Goal: Transaction & Acquisition: Purchase product/service

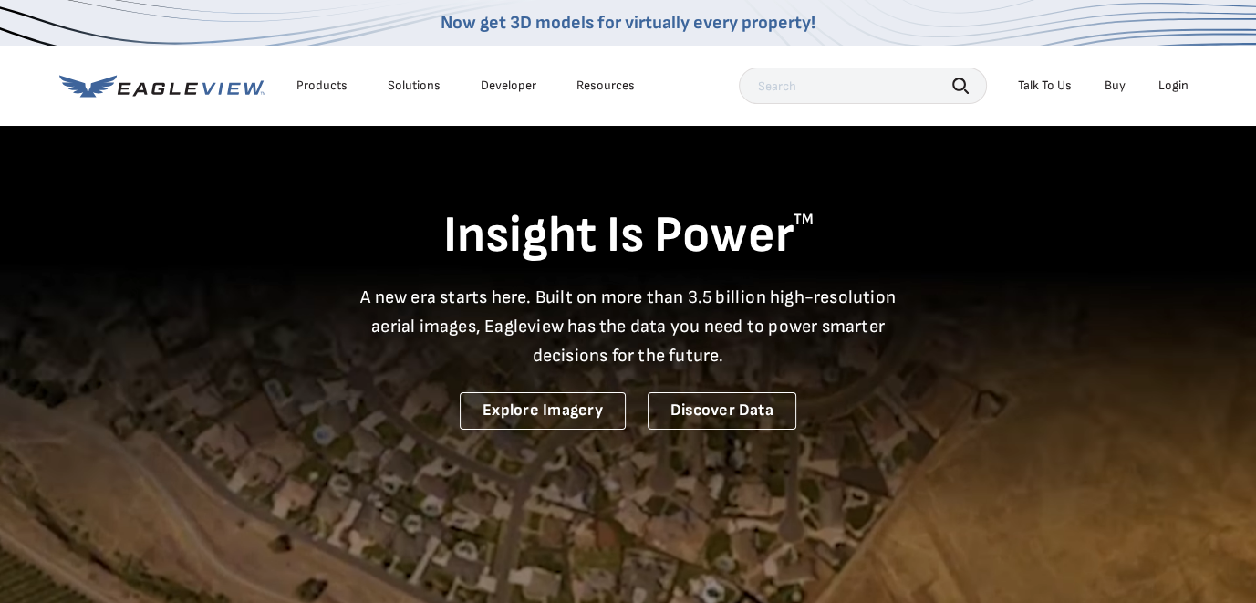
click at [1172, 89] on div "Login" at bounding box center [1174, 86] width 30 height 16
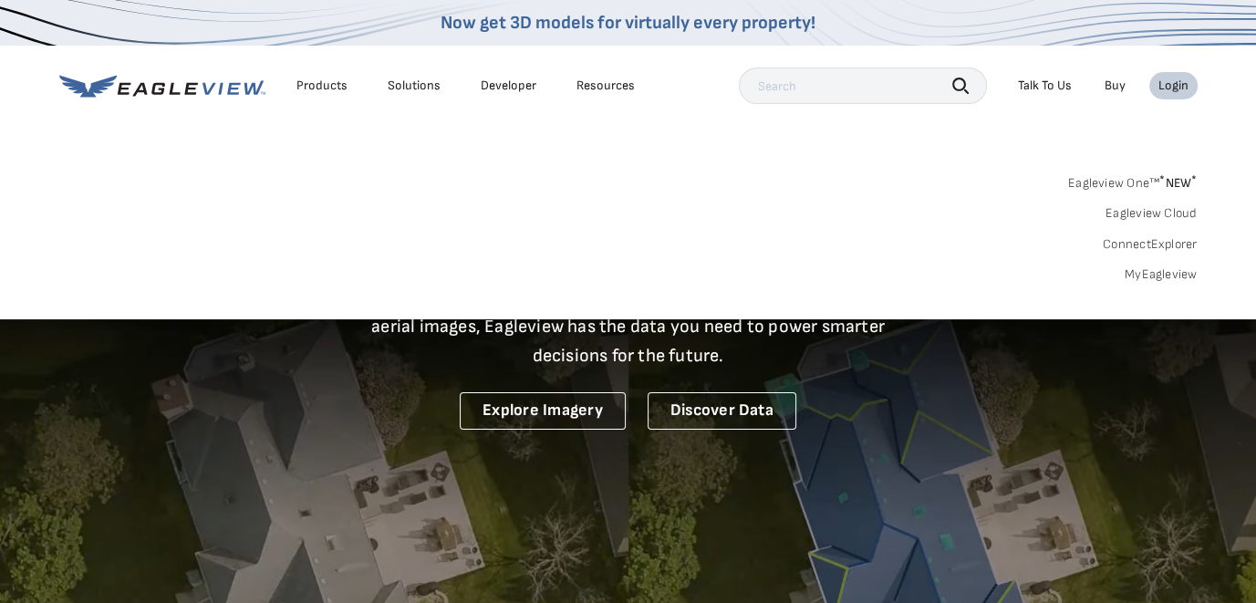
click at [1145, 277] on link "MyEagleview" at bounding box center [1161, 274] width 73 height 16
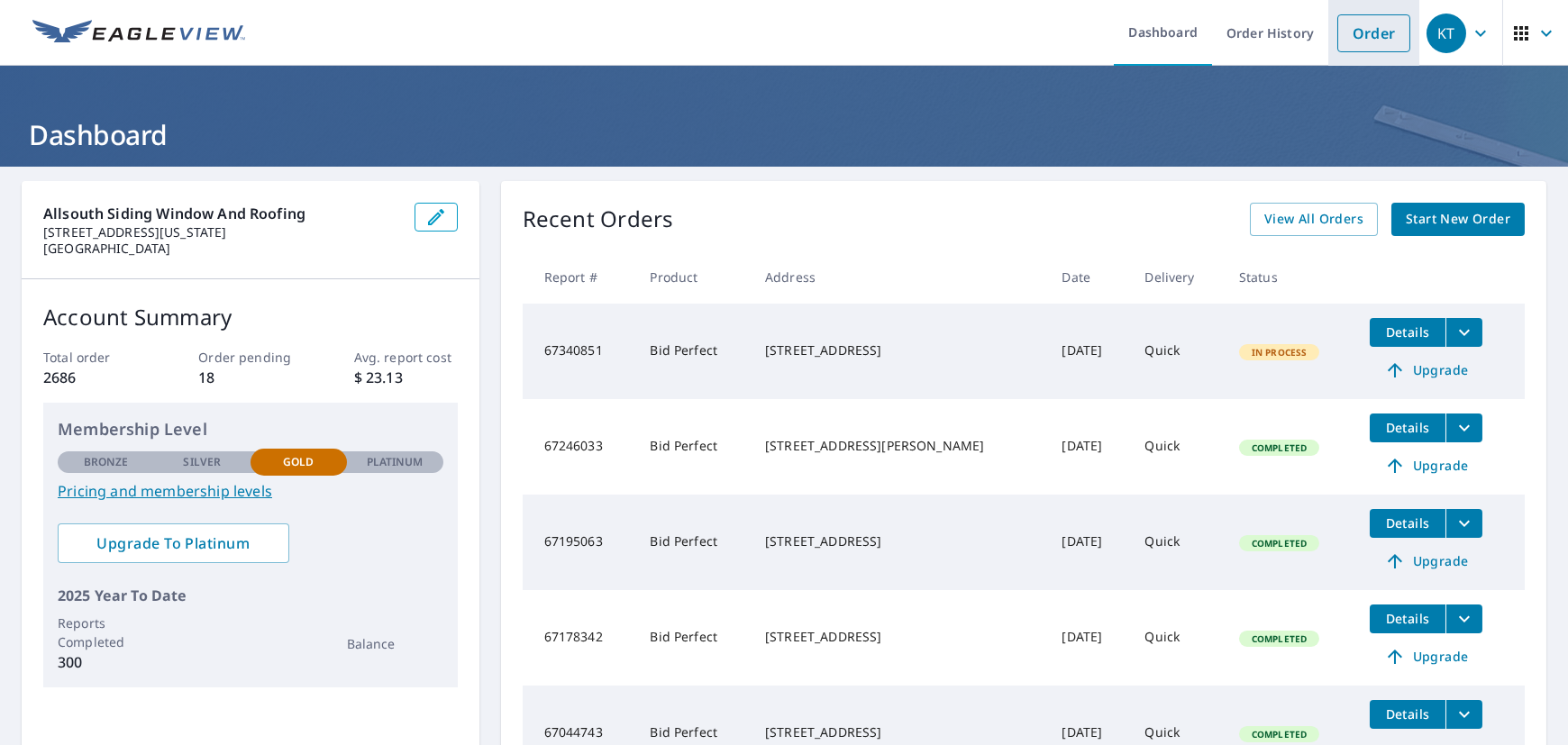
click at [1351, 40] on link "Order" at bounding box center [1373, 34] width 73 height 37
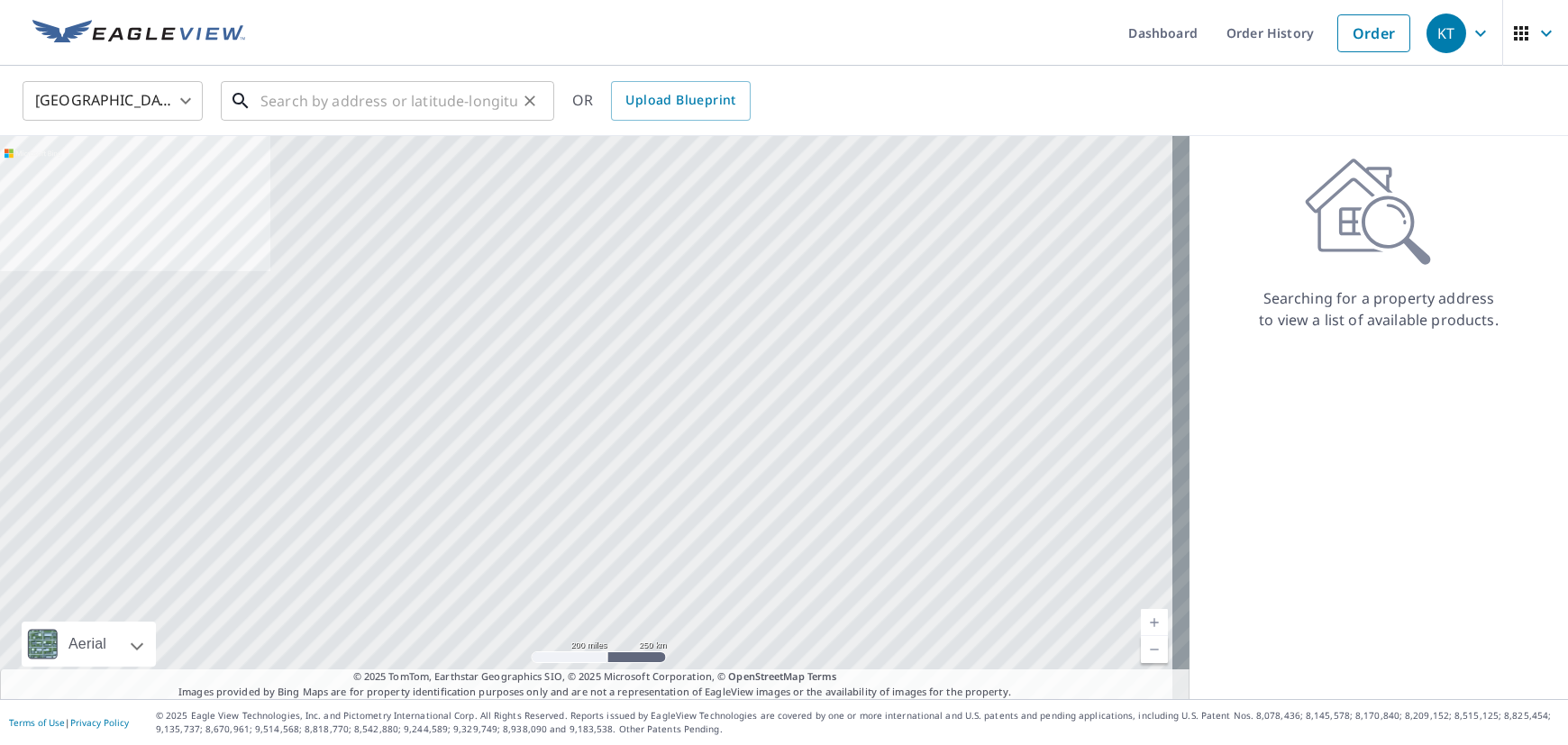
click at [390, 91] on input "text" at bounding box center [389, 101] width 257 height 50
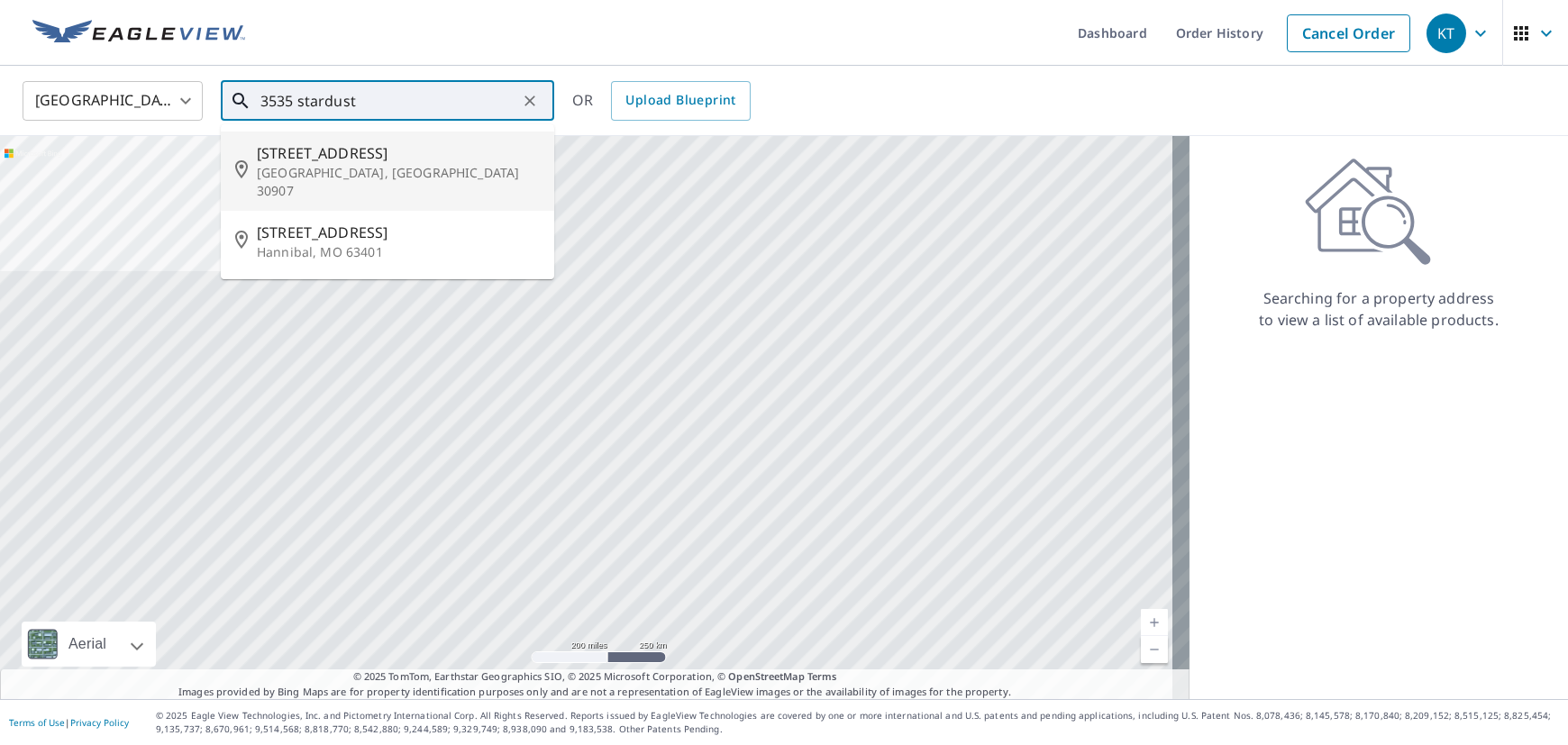
click at [278, 151] on span "3535 Stardust Dr" at bounding box center [398, 153] width 283 height 22
type input "3535 Stardust Dr Augusta, GA 30907"
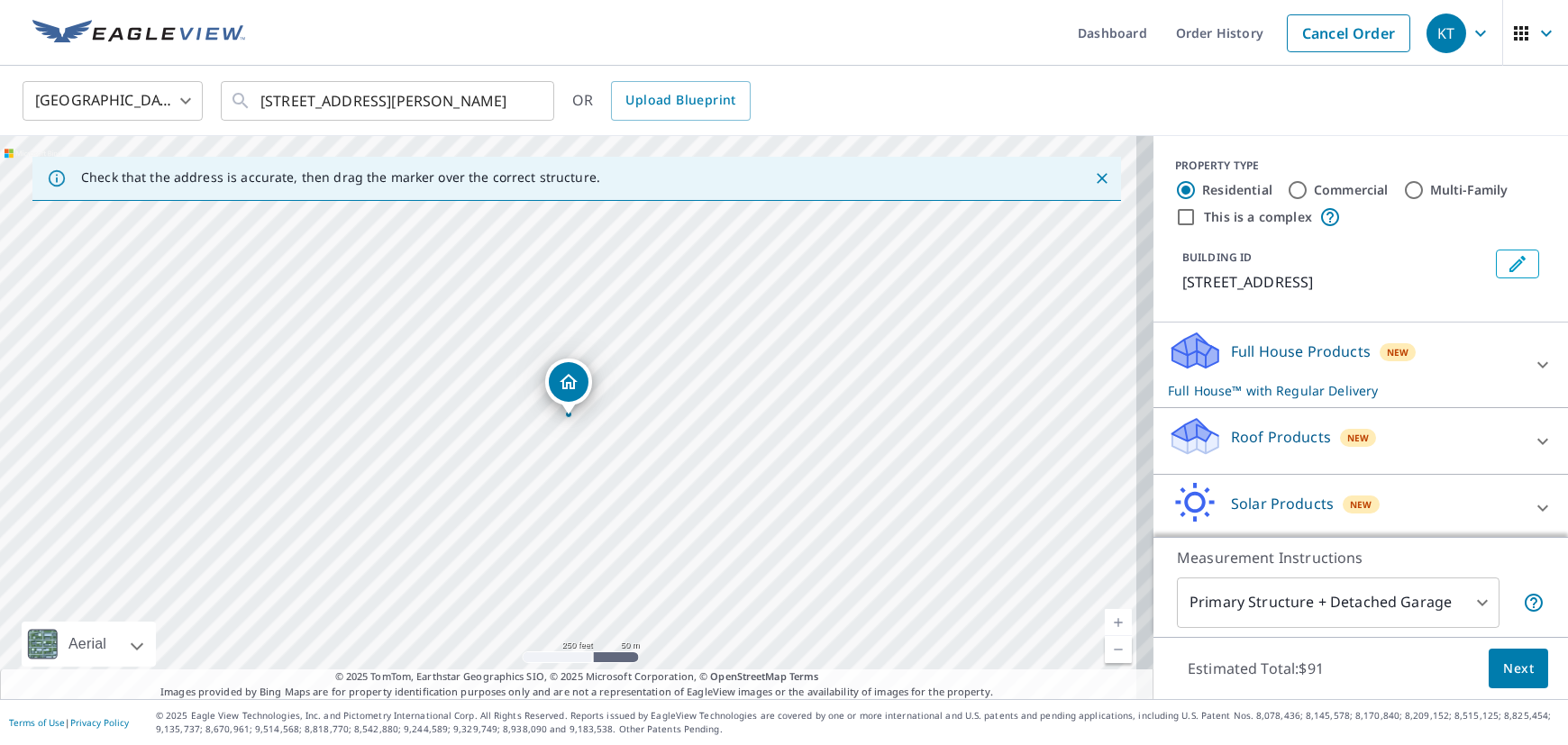
click at [1281, 439] on p "Roof Products" at bounding box center [1280, 437] width 100 height 22
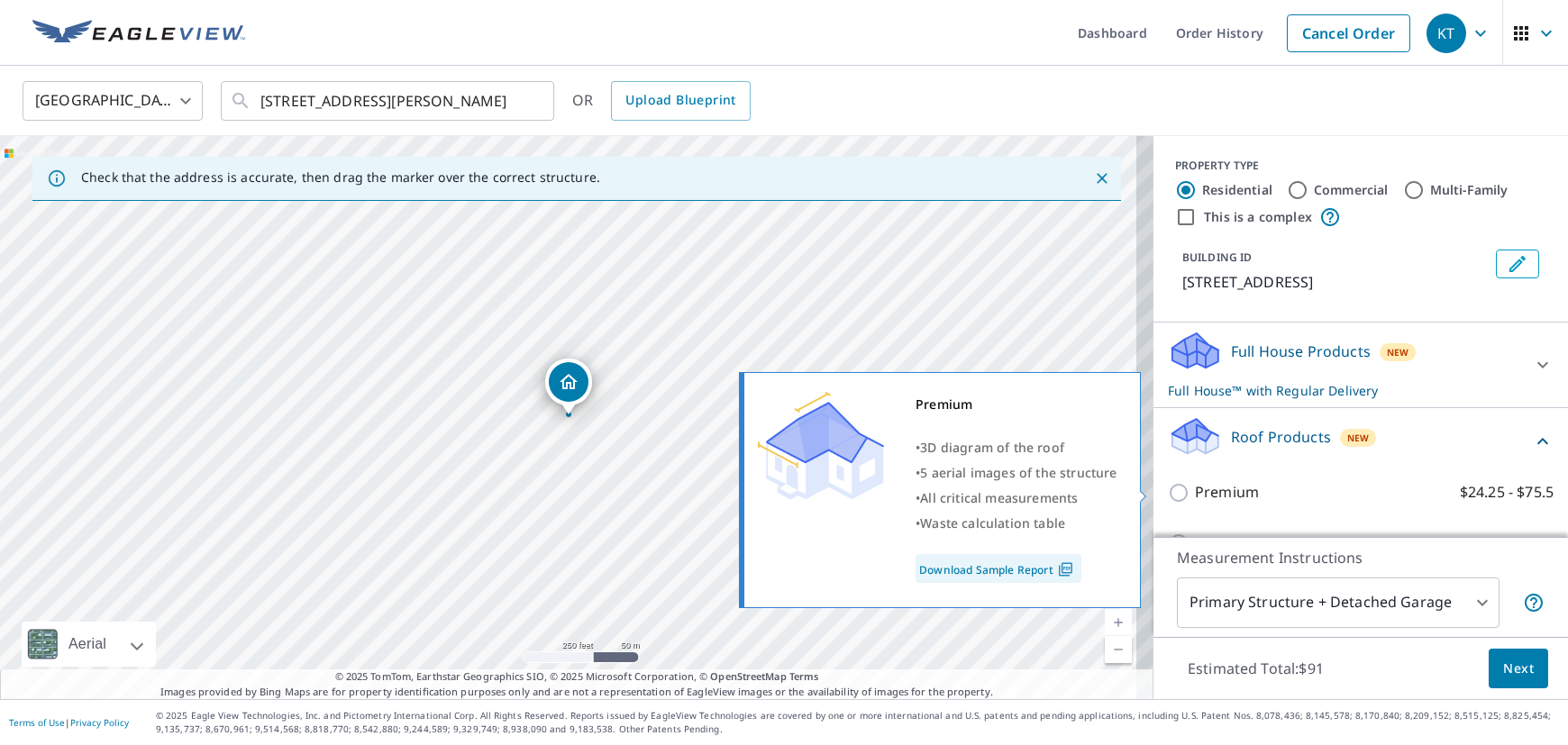
scroll to position [112, 0]
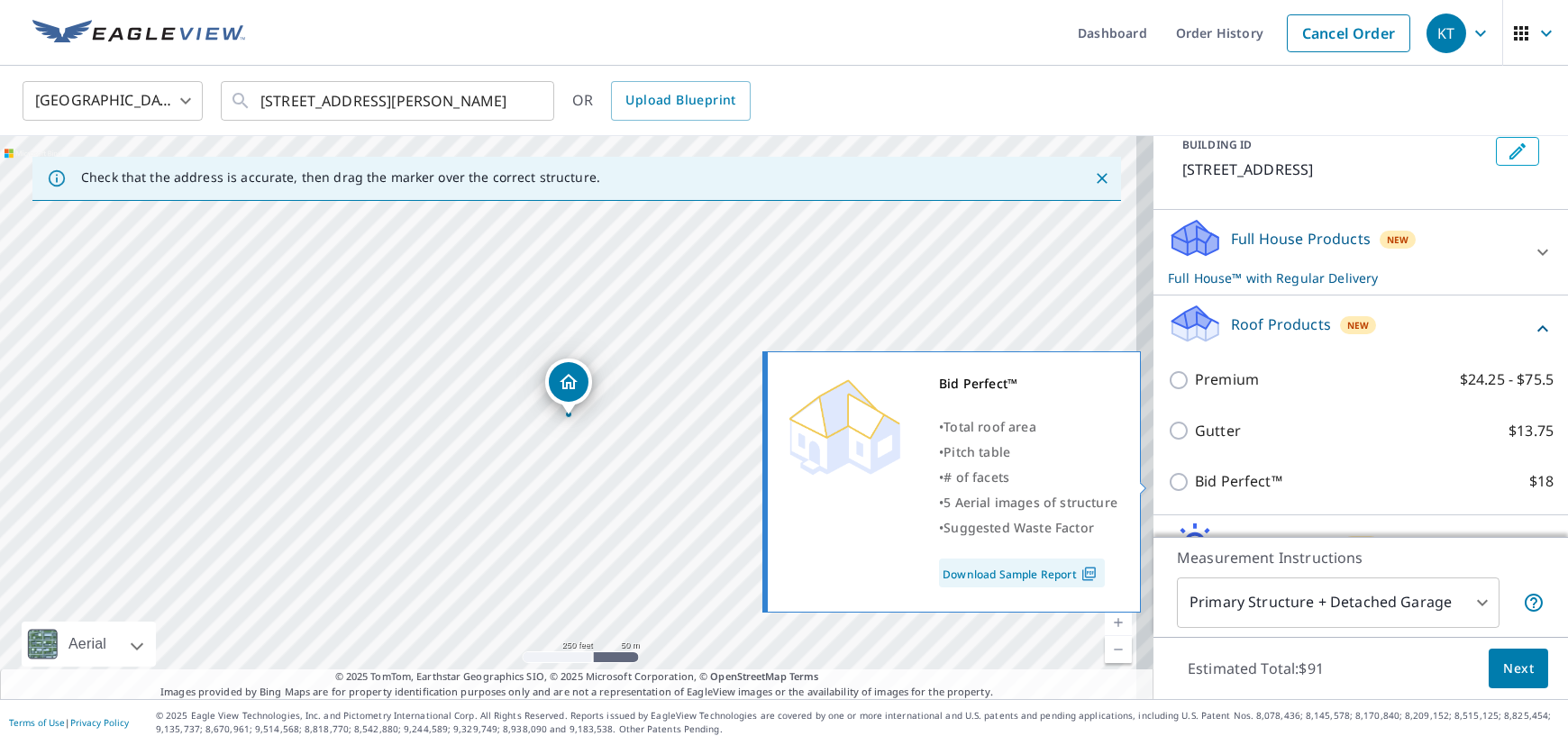
click at [1249, 476] on p "Bid Perfect™" at bounding box center [1238, 481] width 88 height 23
click at [1195, 476] on input "Bid Perfect™ $18" at bounding box center [1181, 482] width 27 height 22
checkbox input "true"
checkbox input "false"
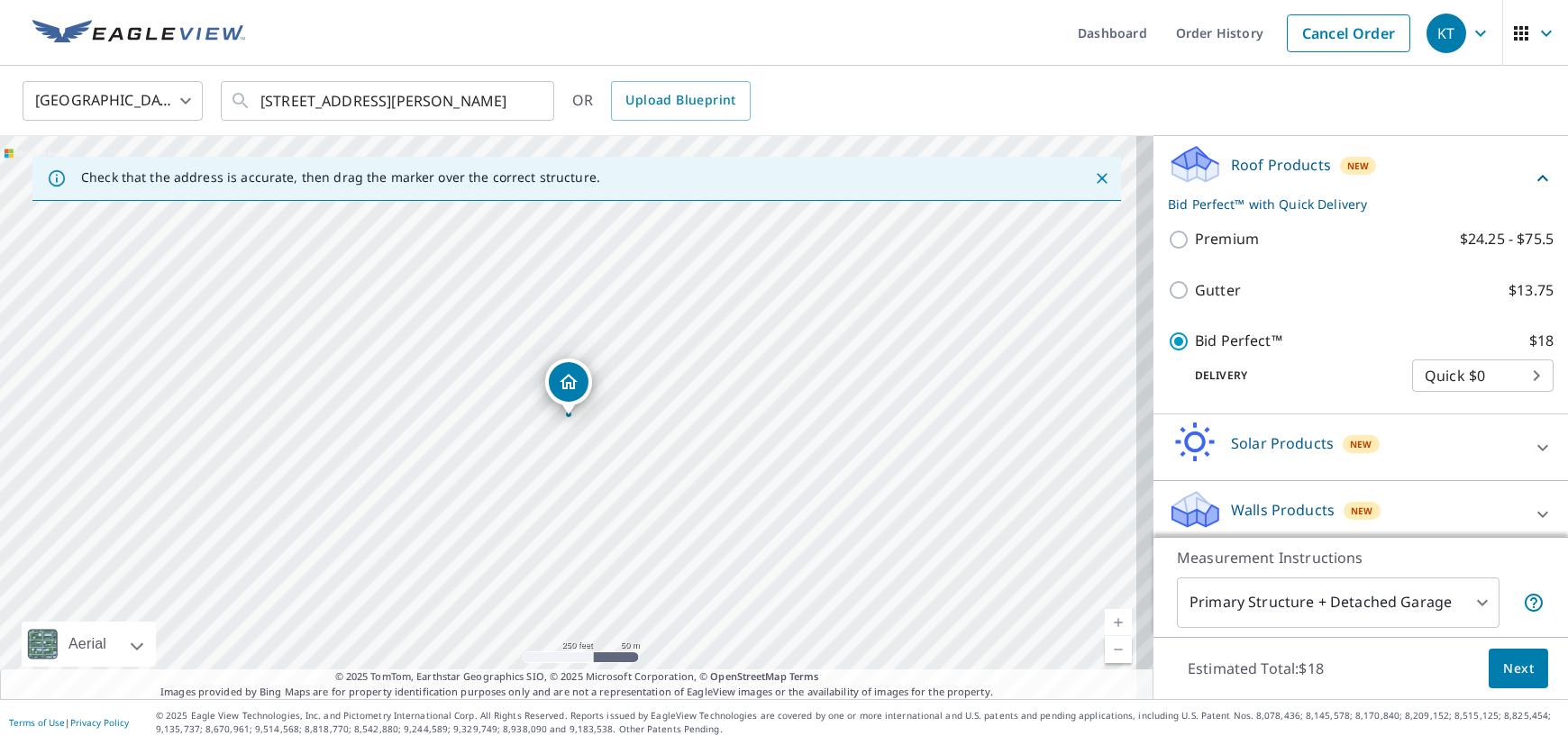
scroll to position [262, 0]
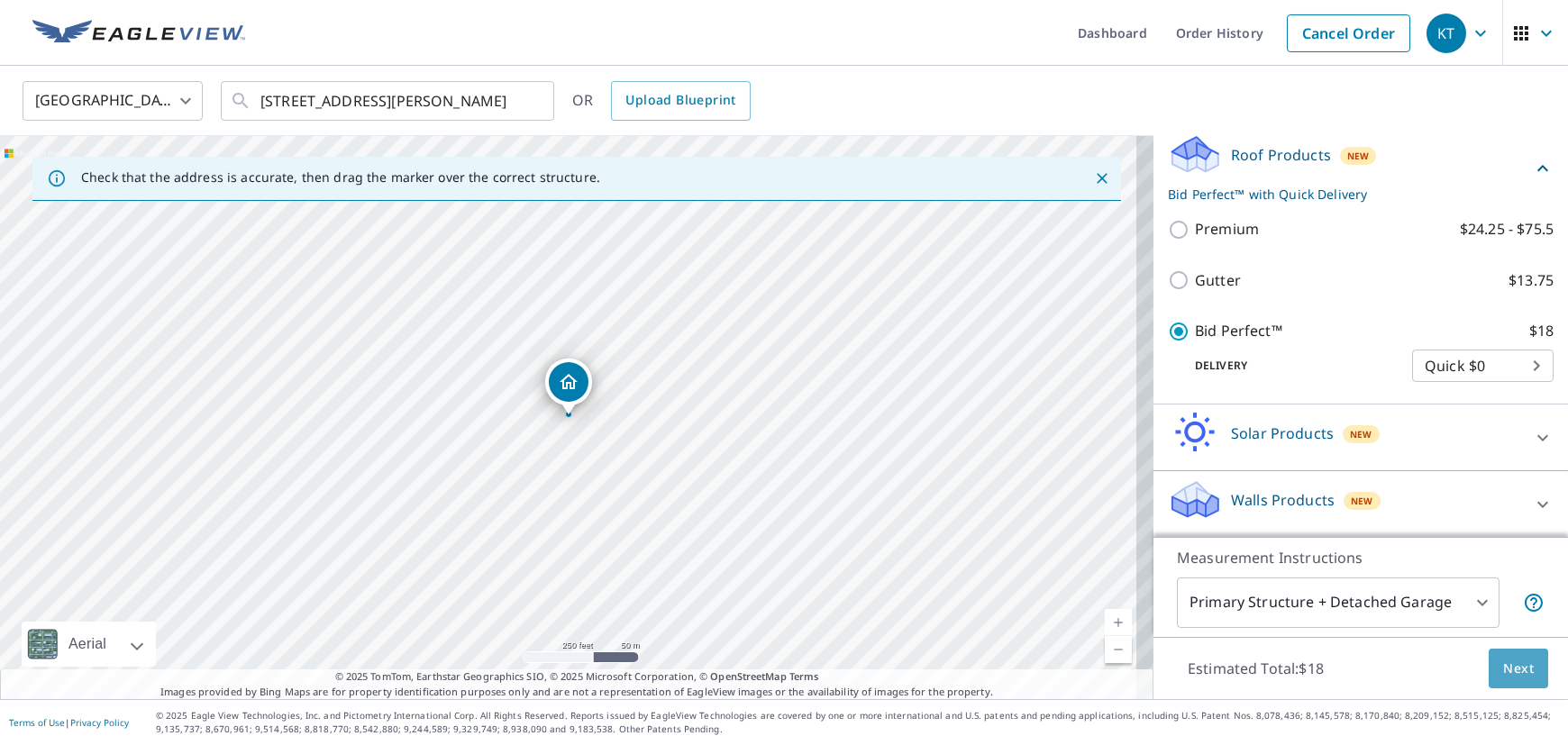
click at [1503, 676] on span "Next" at bounding box center [1518, 668] width 31 height 23
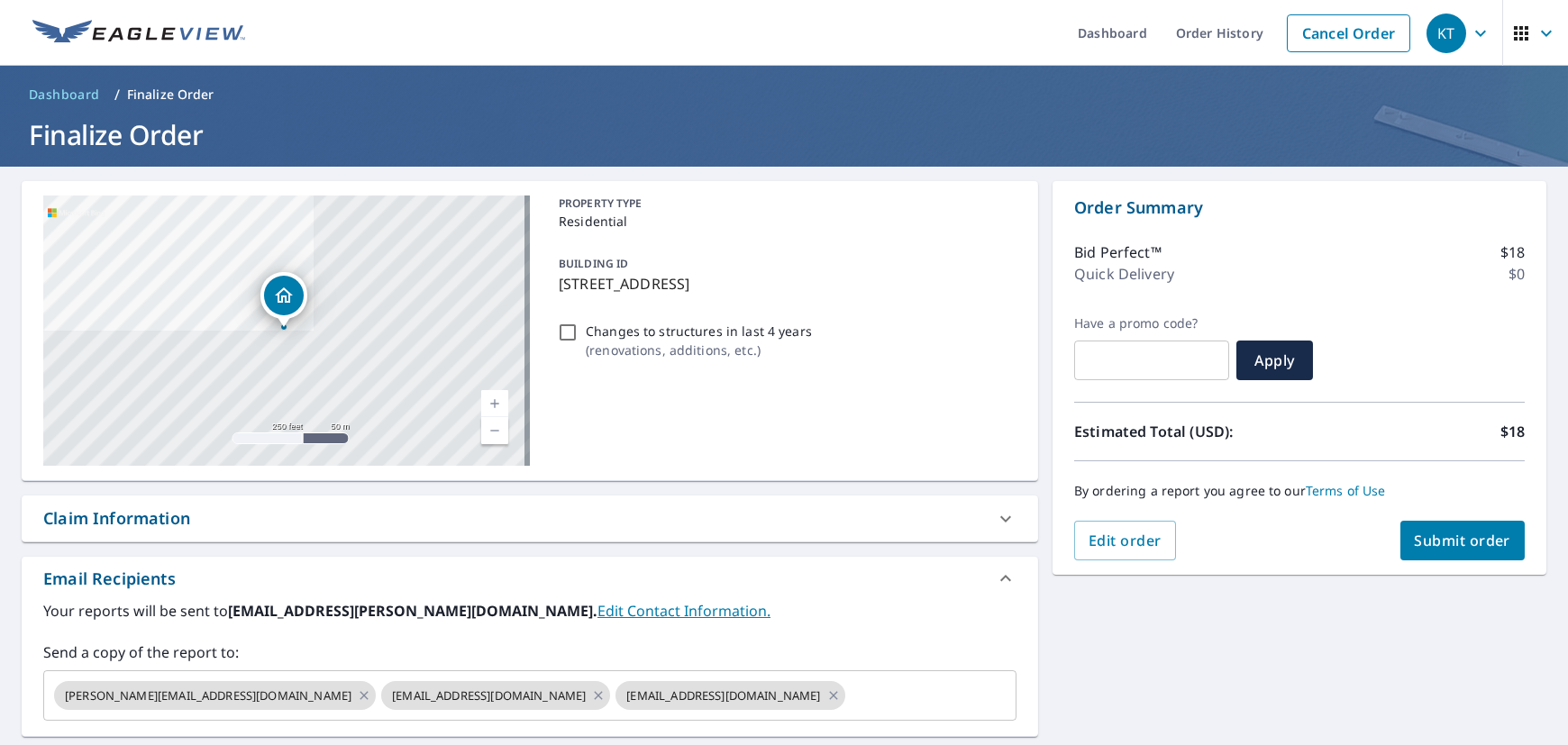
click at [1431, 548] on span "Submit order" at bounding box center [1463, 540] width 97 height 20
checkbox input "true"
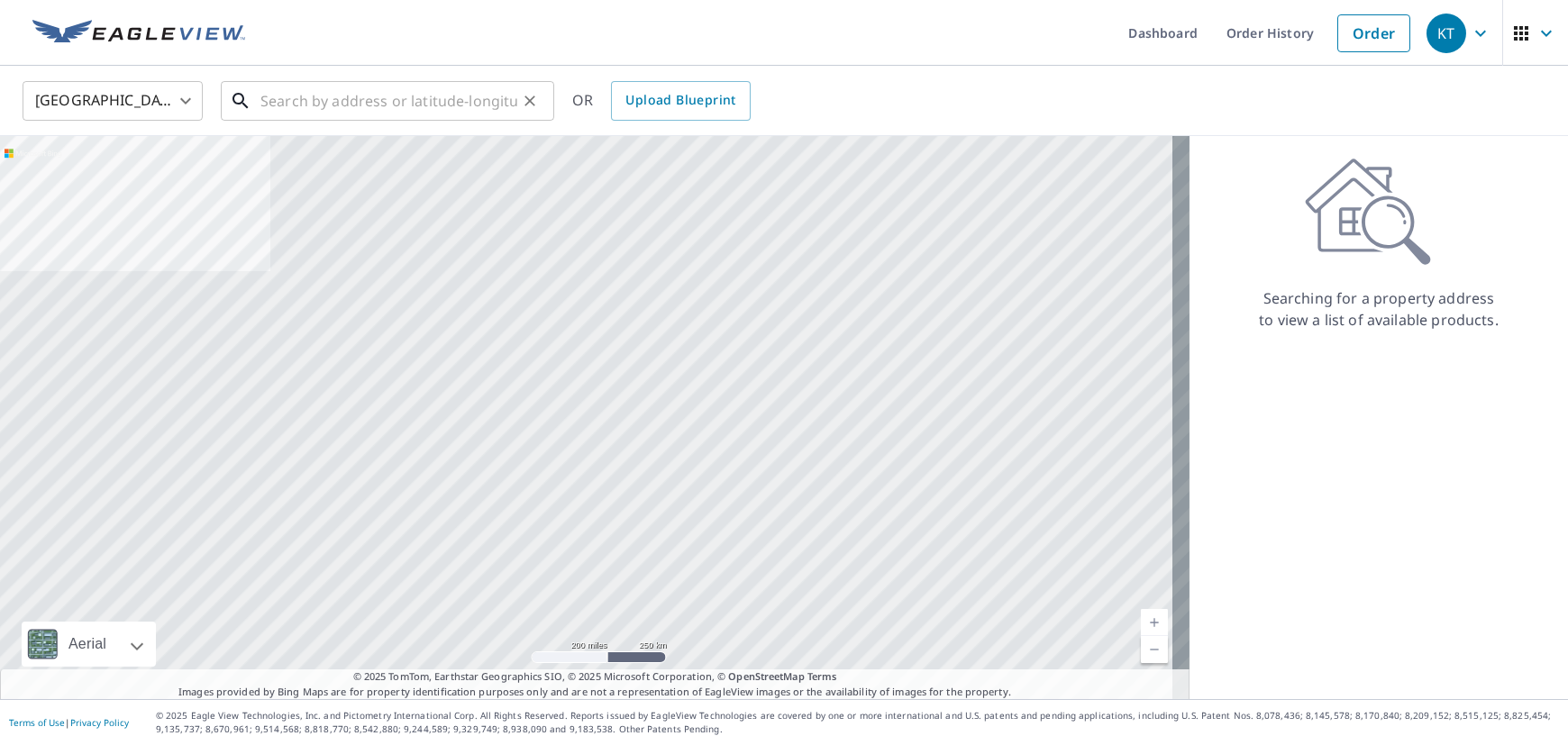
click at [376, 101] on input "text" at bounding box center [389, 101] width 257 height 50
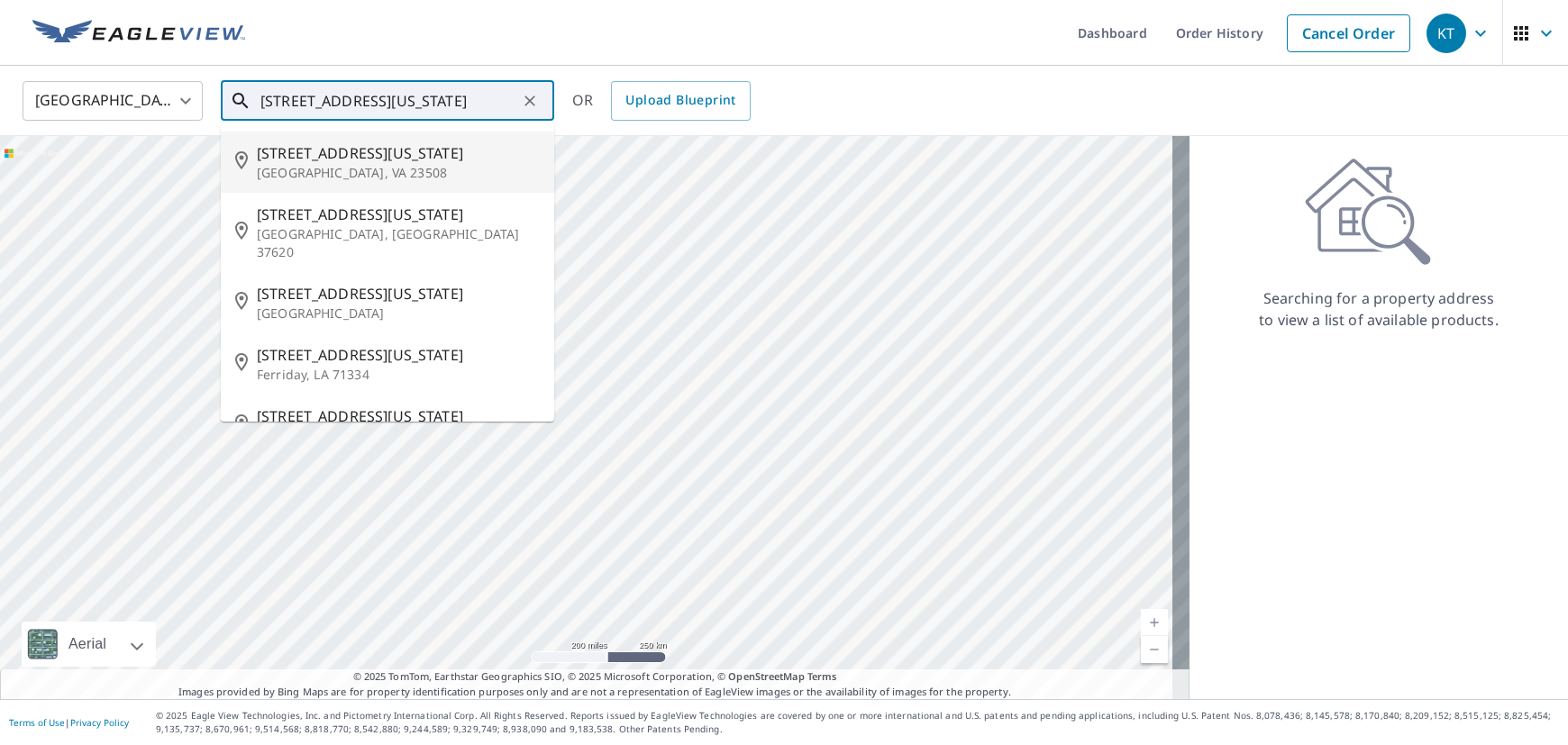
click at [381, 145] on span "514 Georgia Ave" at bounding box center [398, 153] width 283 height 22
type input "514 Georgia Ave Norfolk, VA 23508"
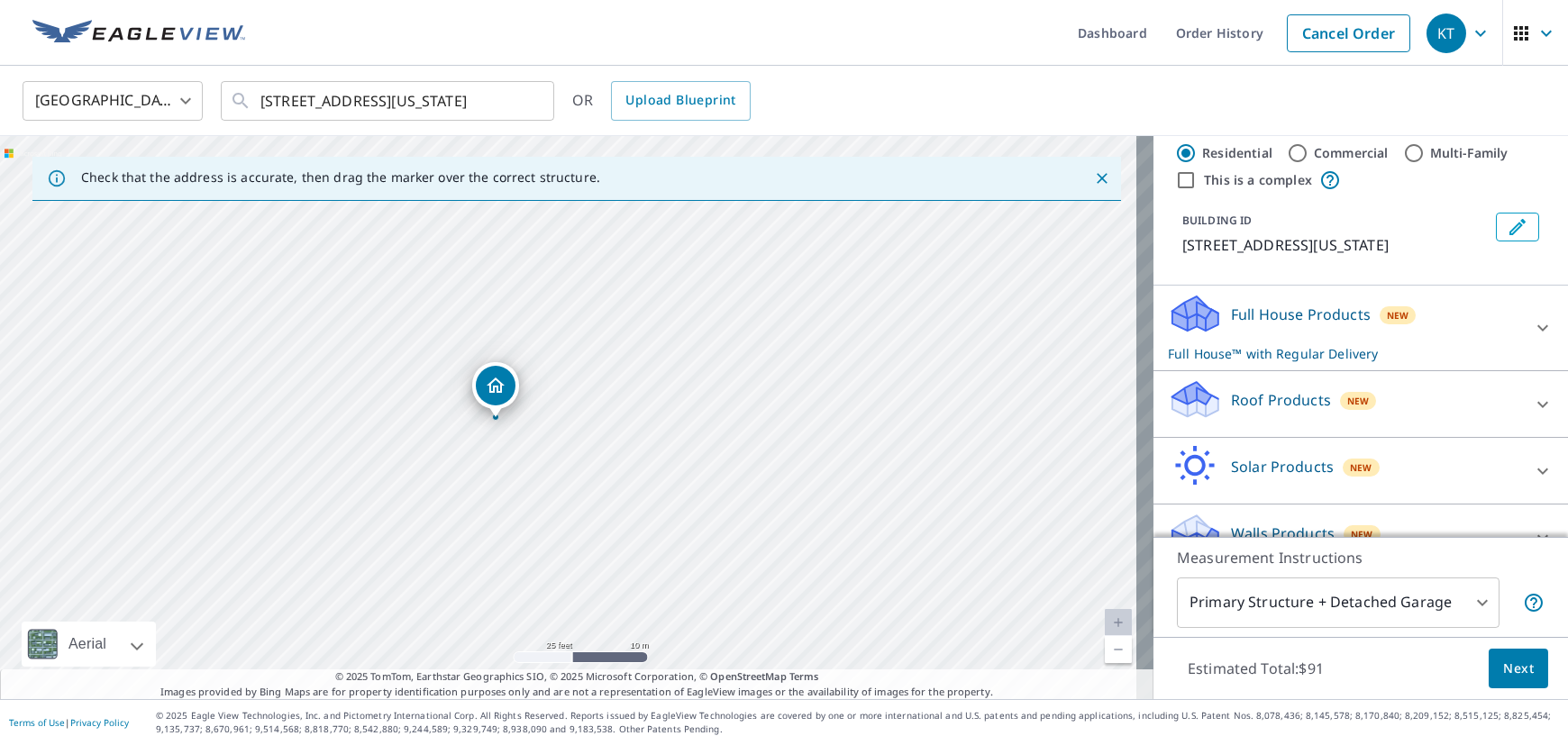
scroll to position [69, 0]
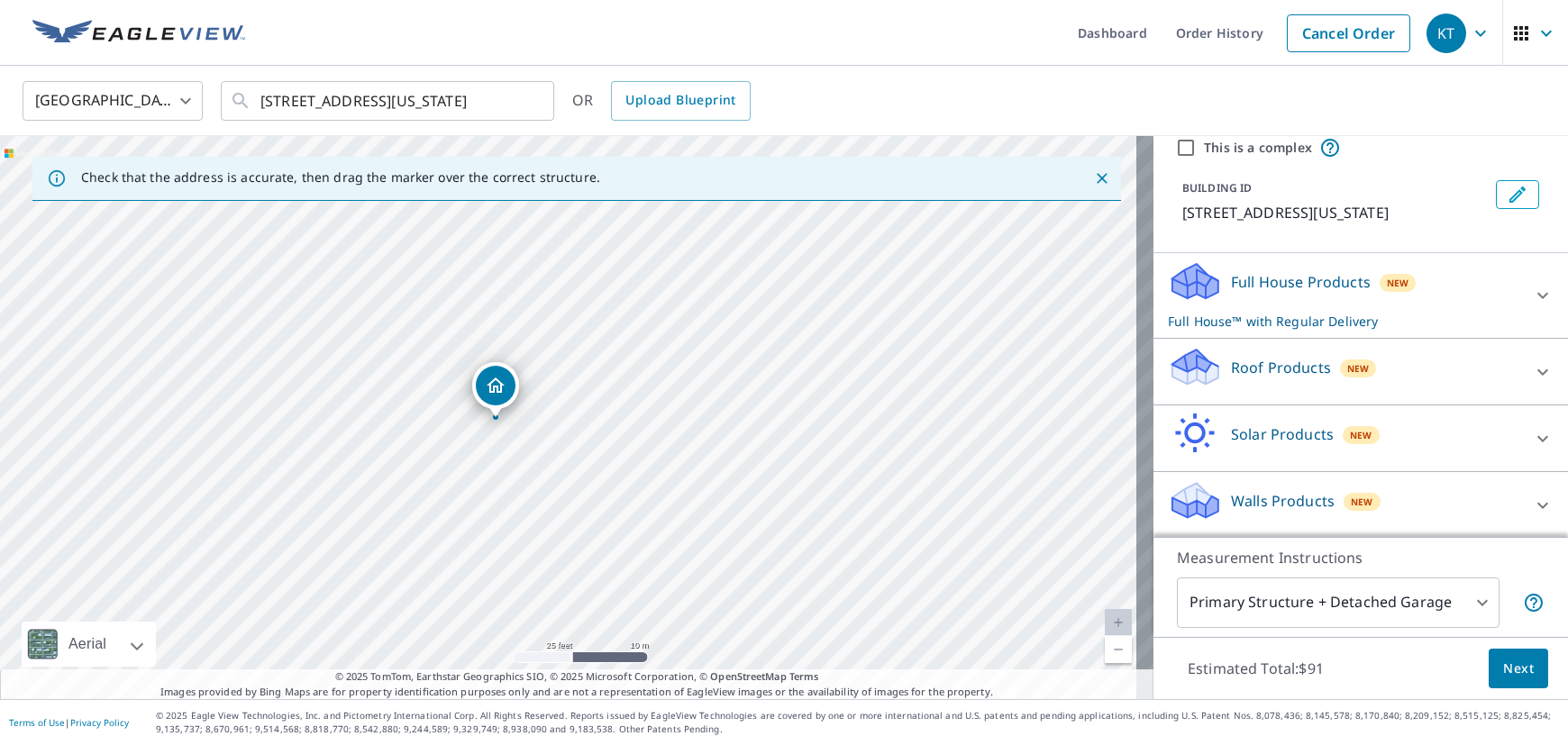
click at [1273, 371] on p "Roof Products" at bounding box center [1280, 367] width 100 height 22
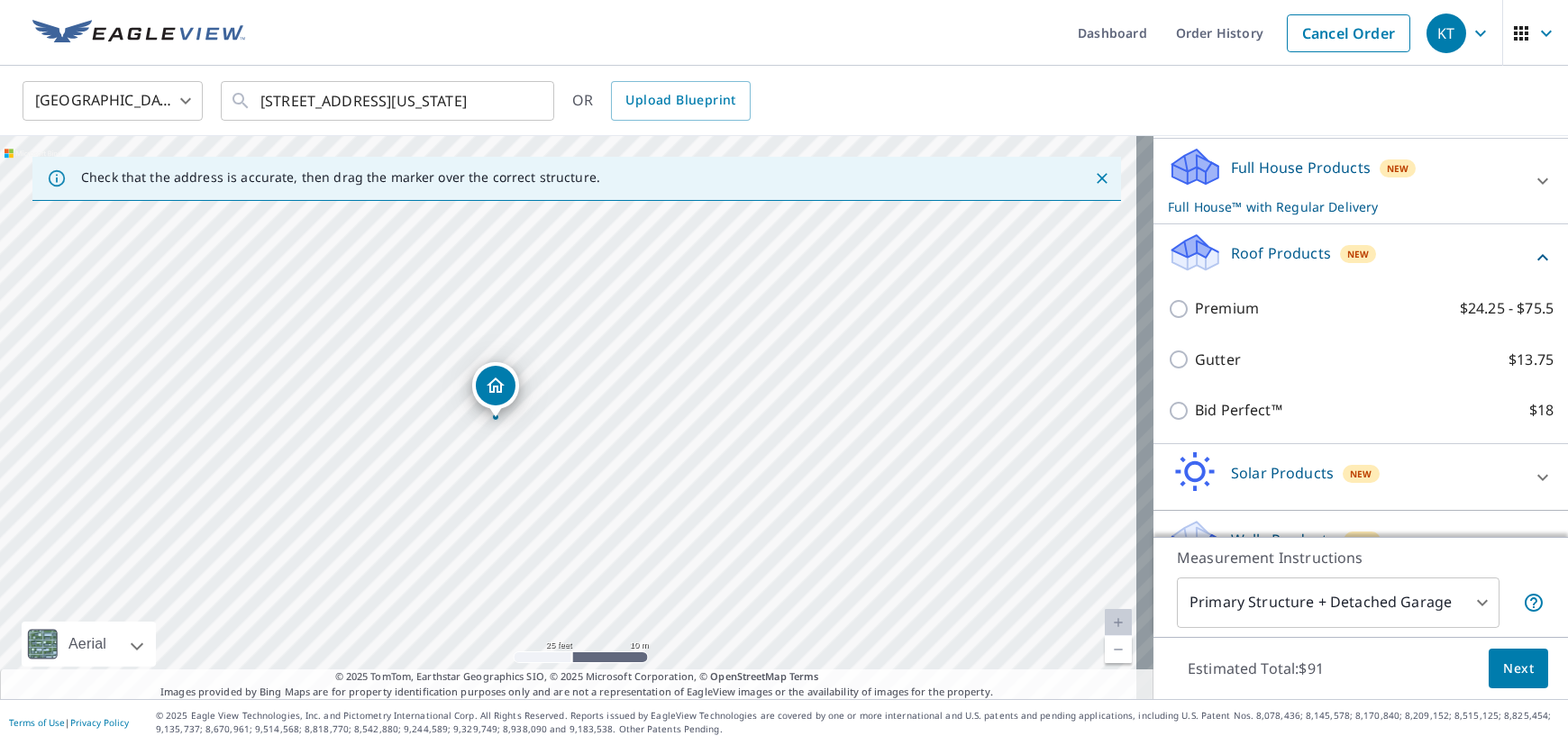
scroll to position [224, 0]
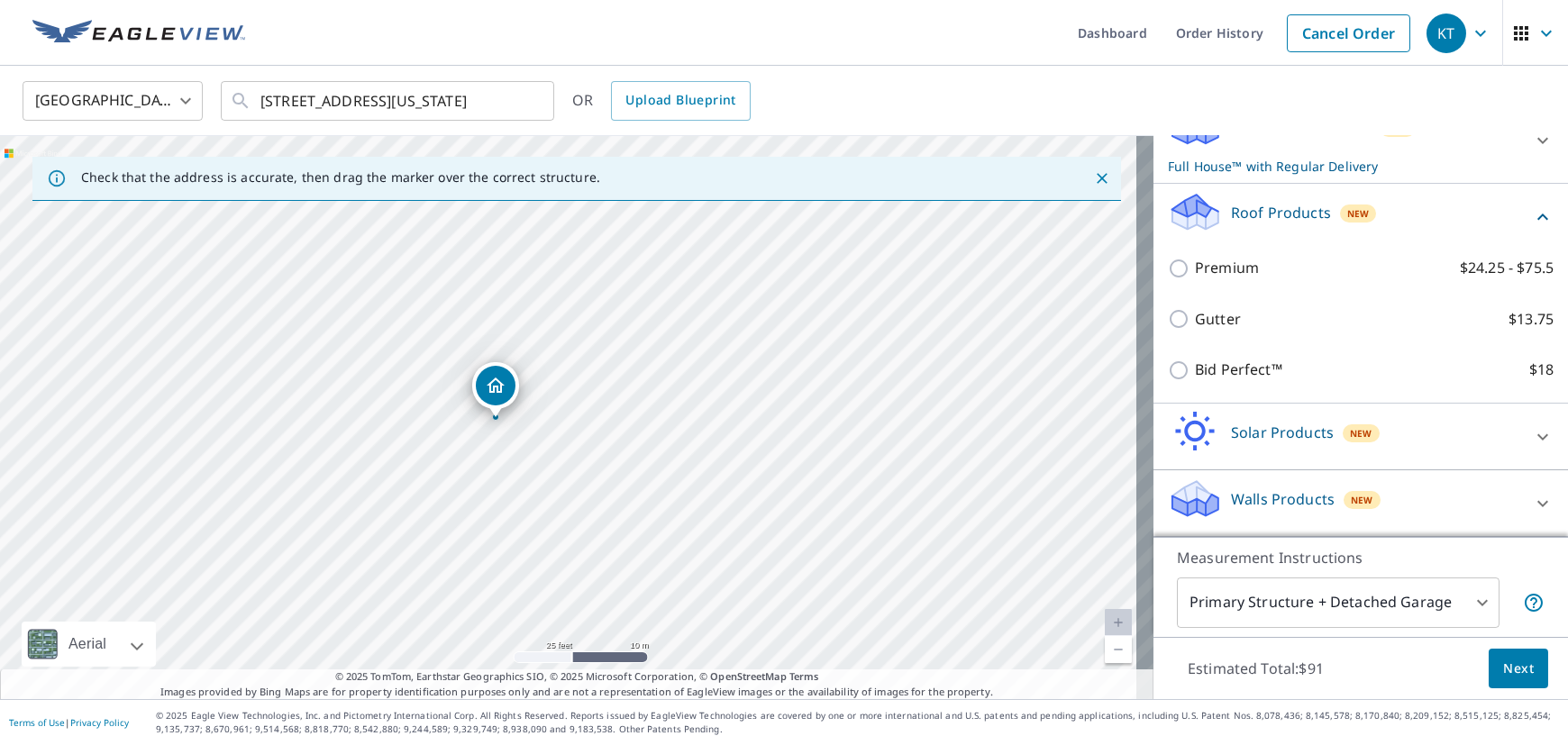
click at [1360, 608] on body "KT KT Dashboard Order History Cancel Order KT United States US ​ 514 Georgia Av…" at bounding box center [784, 372] width 1568 height 745
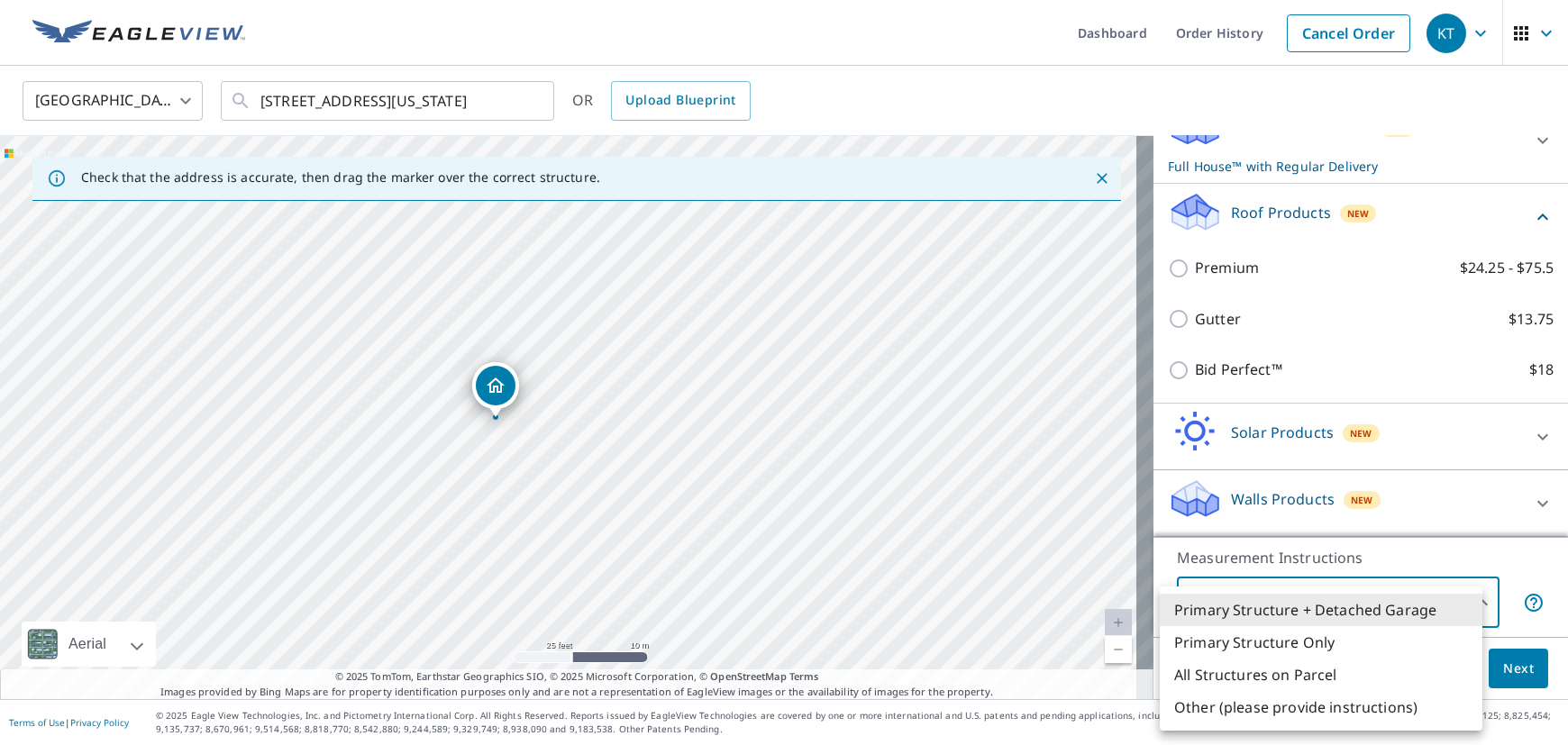
click at [1519, 561] on div at bounding box center [784, 372] width 1568 height 745
